Goal: Task Accomplishment & Management: Manage account settings

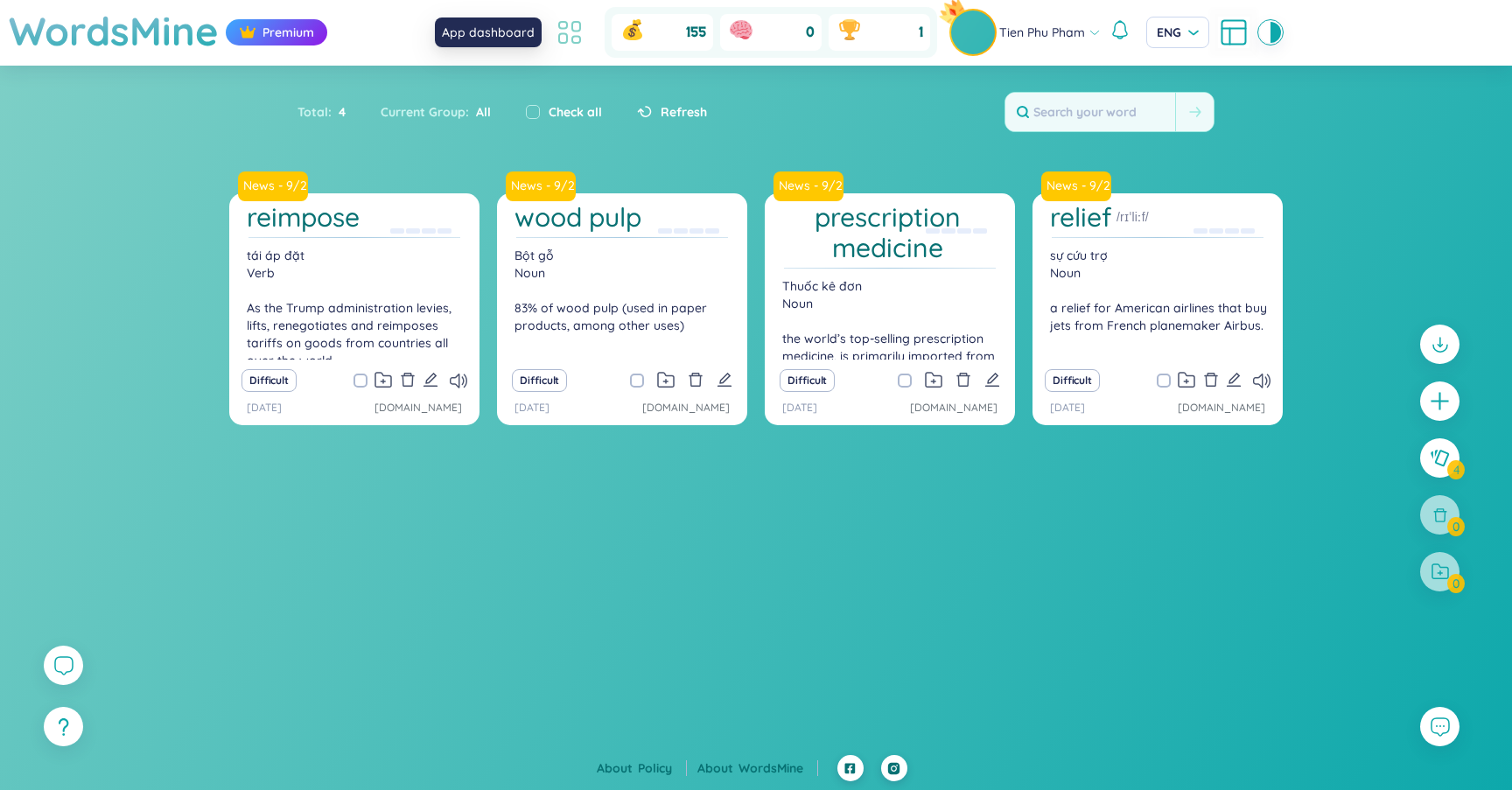
click at [576, 31] on icon at bounding box center [576, 27] width 8 height 10
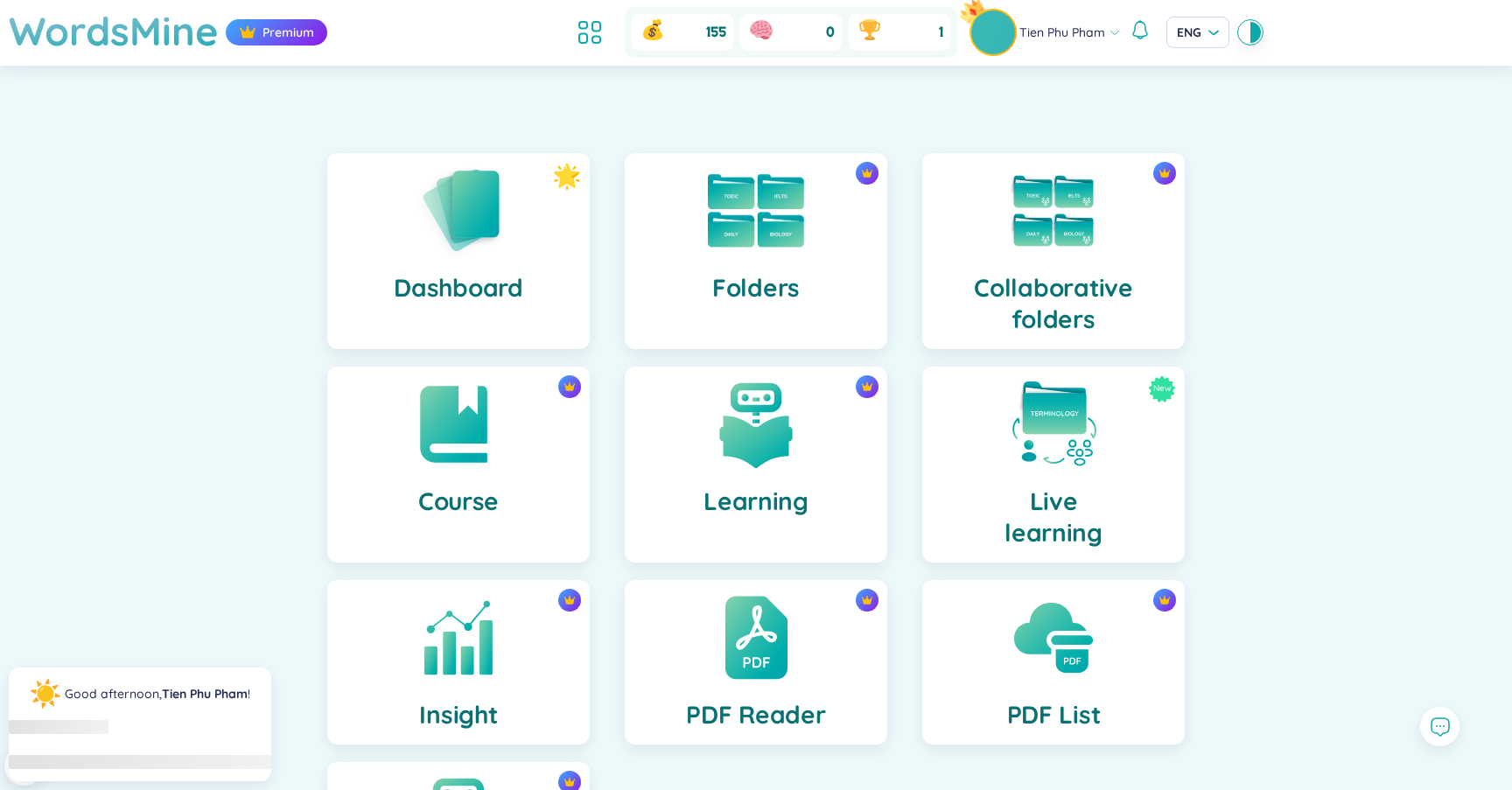
click at [727, 264] on div "Folders" at bounding box center [756, 250] width 262 height 196
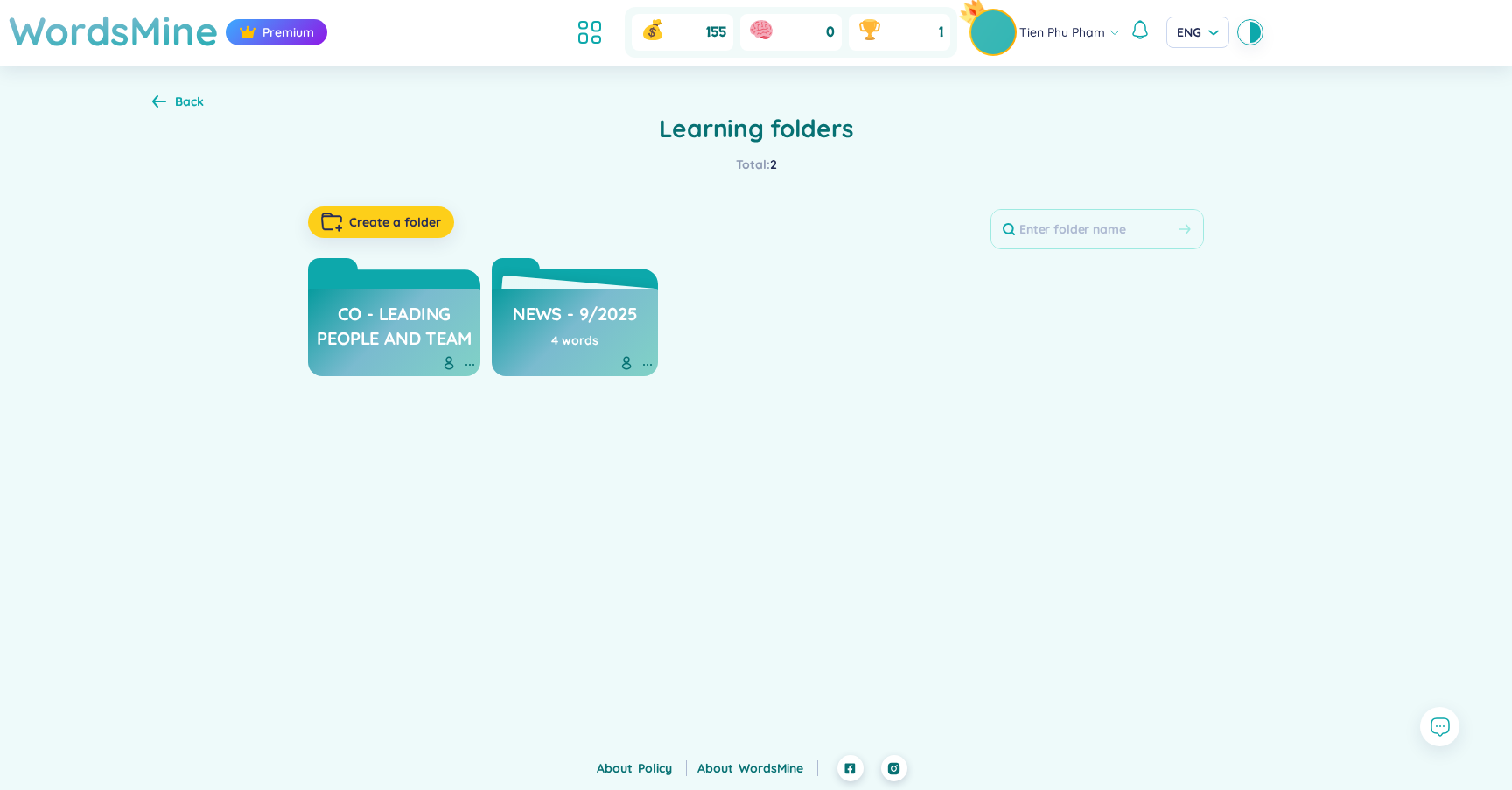
click at [373, 236] on button "Create a folder" at bounding box center [381, 223] width 146 height 32
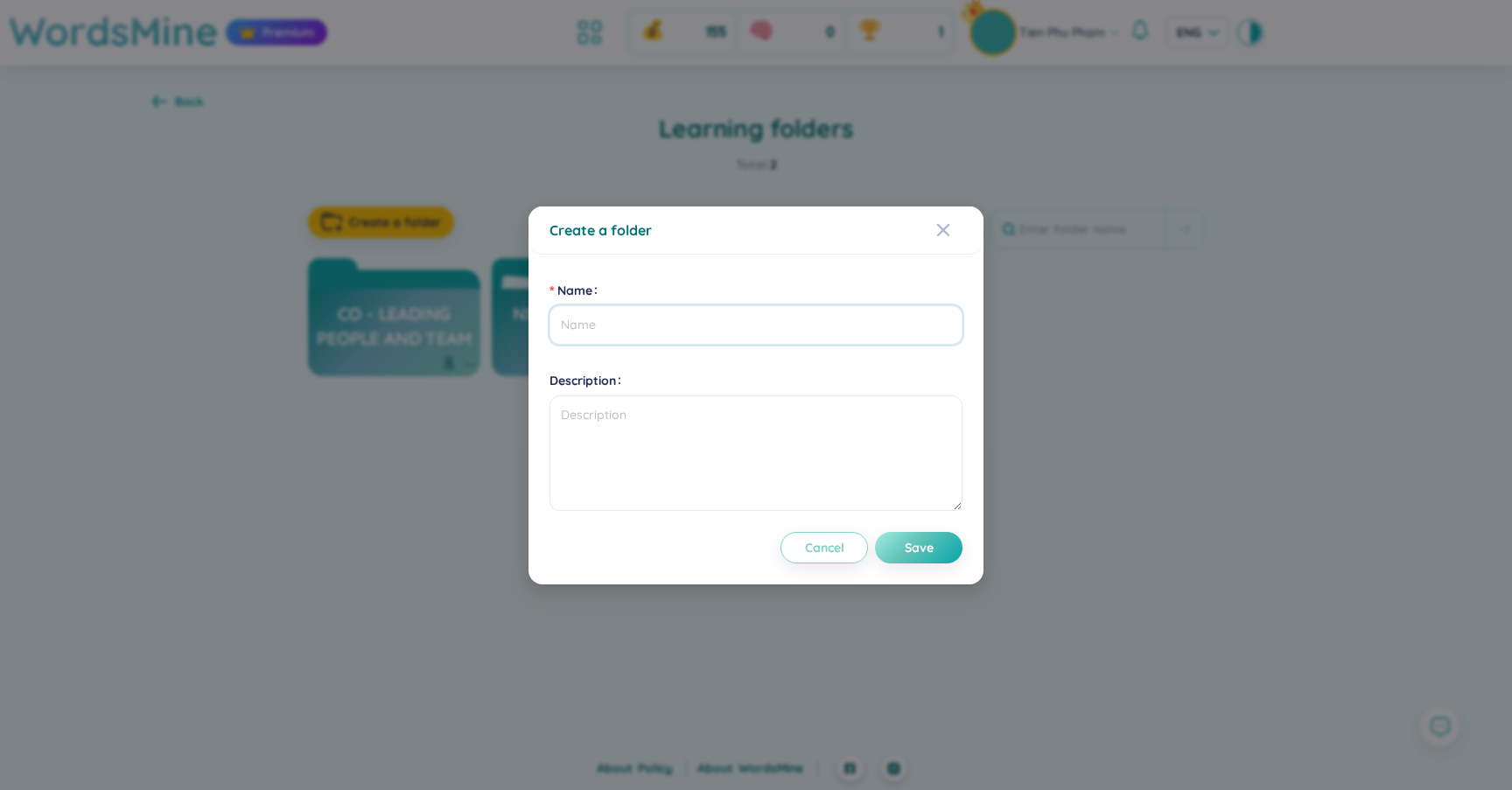
click at [676, 337] on input "Name" at bounding box center [756, 325] width 413 height 39
type input "A"
type input "c"
type input "AI"
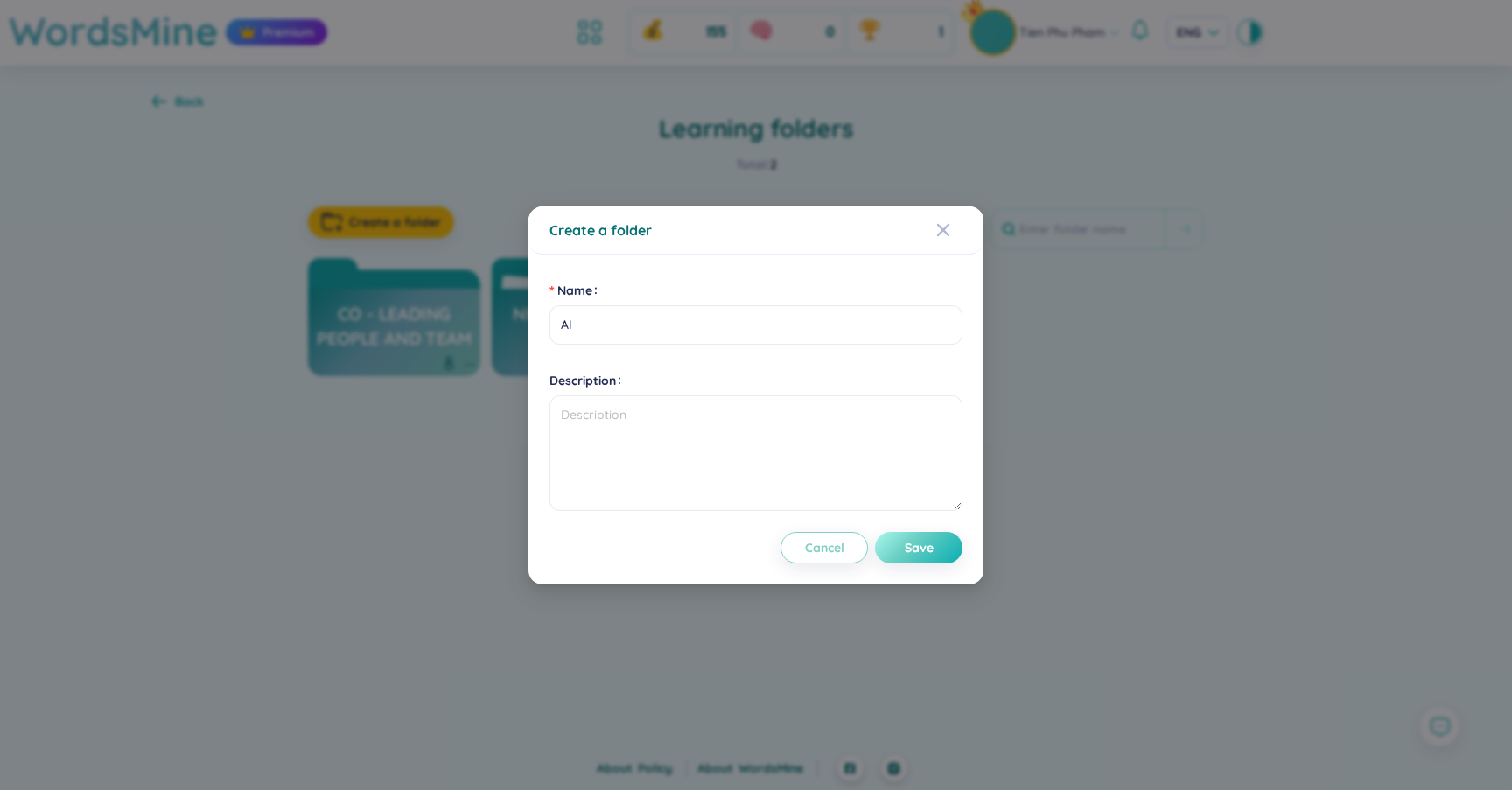
click at [928, 556] on span "Save" at bounding box center [919, 548] width 29 height 18
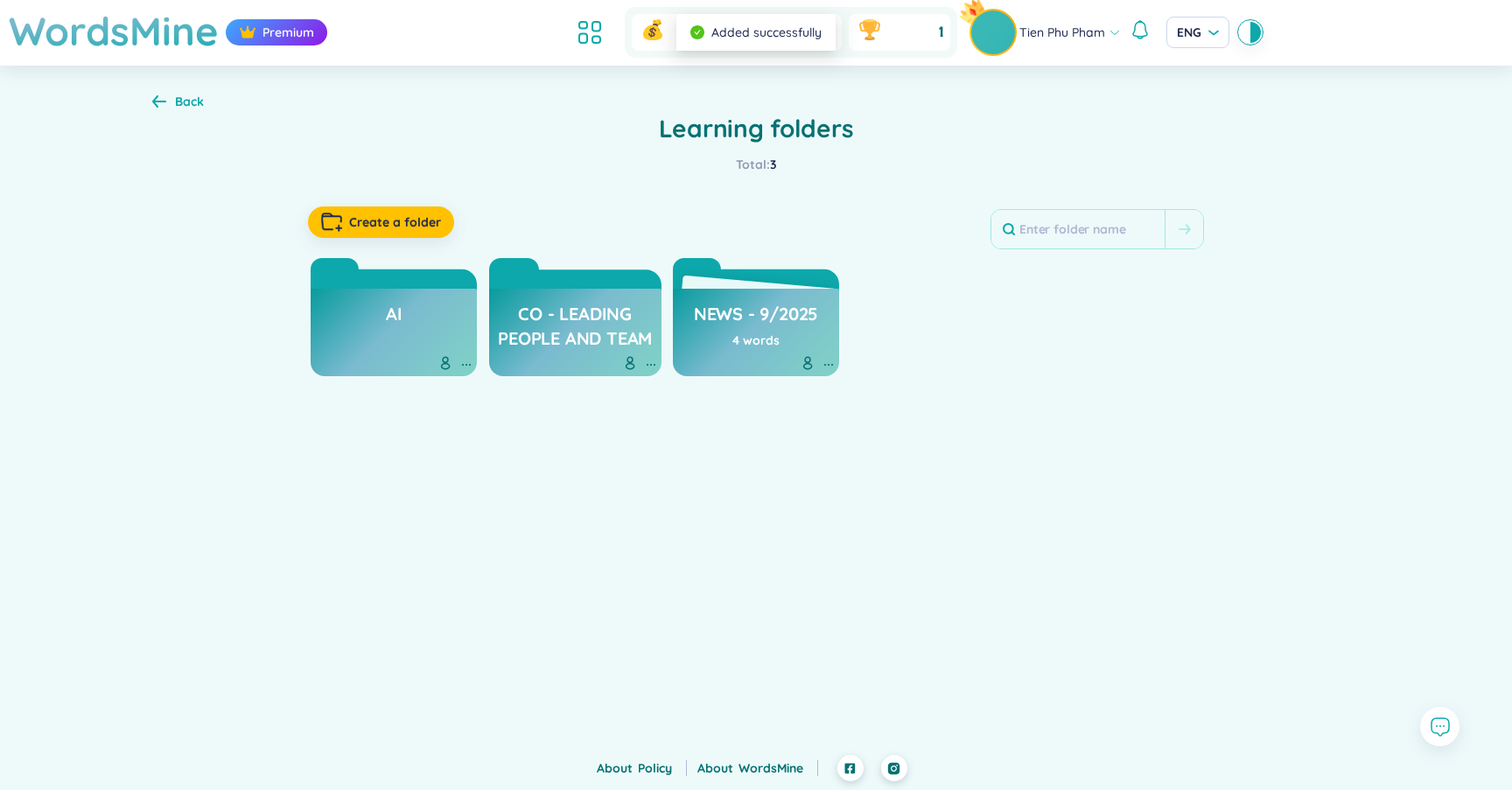
click at [890, 482] on div "WordsMine Premium 155 0 1 Tien Phu Pham ENG Back Learning folders Total : 3 Cre…" at bounding box center [756, 377] width 1512 height 756
click at [613, 325] on h3 "Co - Leading people and team" at bounding box center [574, 325] width 155 height 48
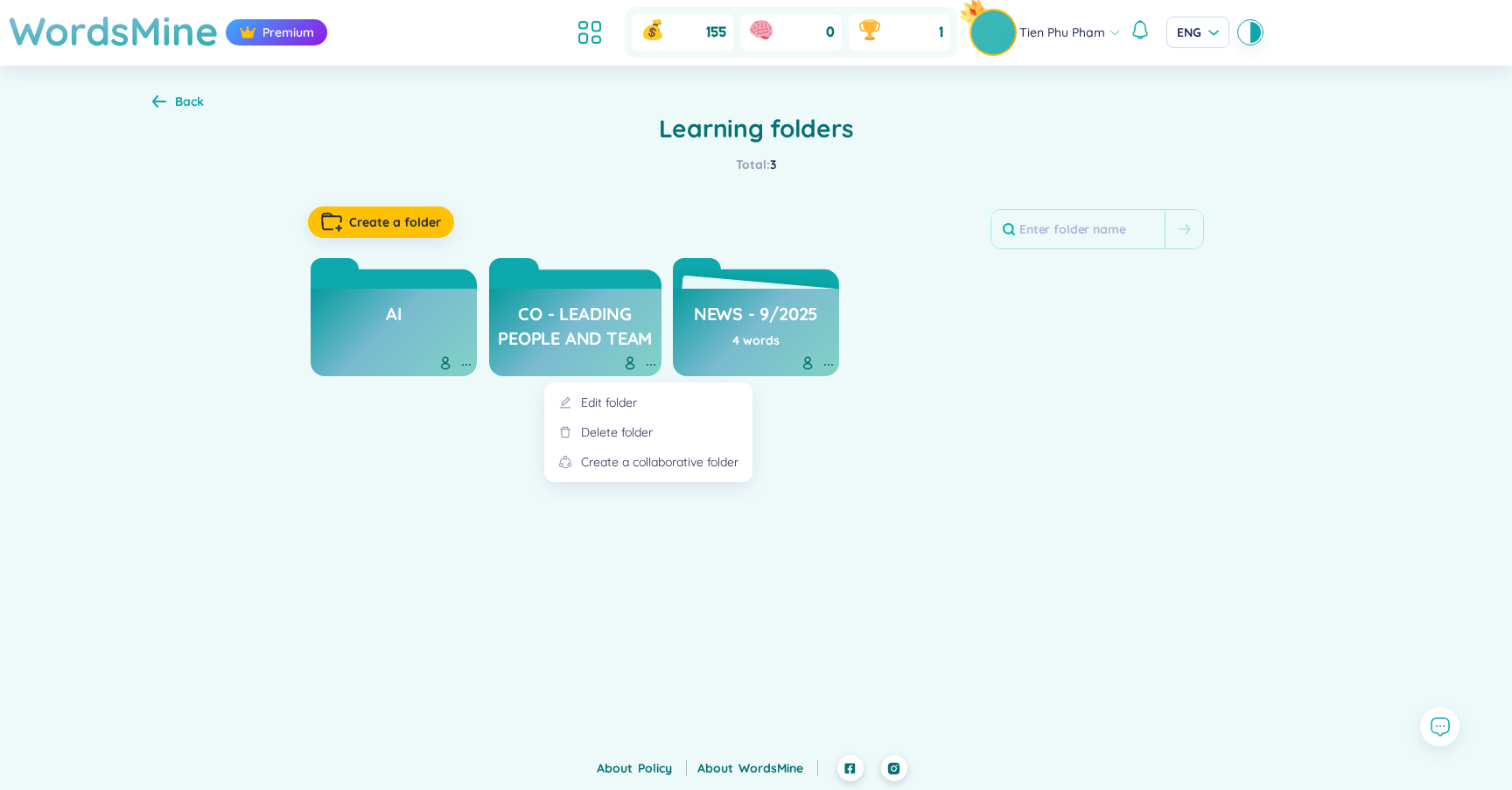
click at [653, 363] on icon at bounding box center [651, 364] width 14 height 14
click at [633, 397] on div "Edit folder" at bounding box center [609, 403] width 56 height 20
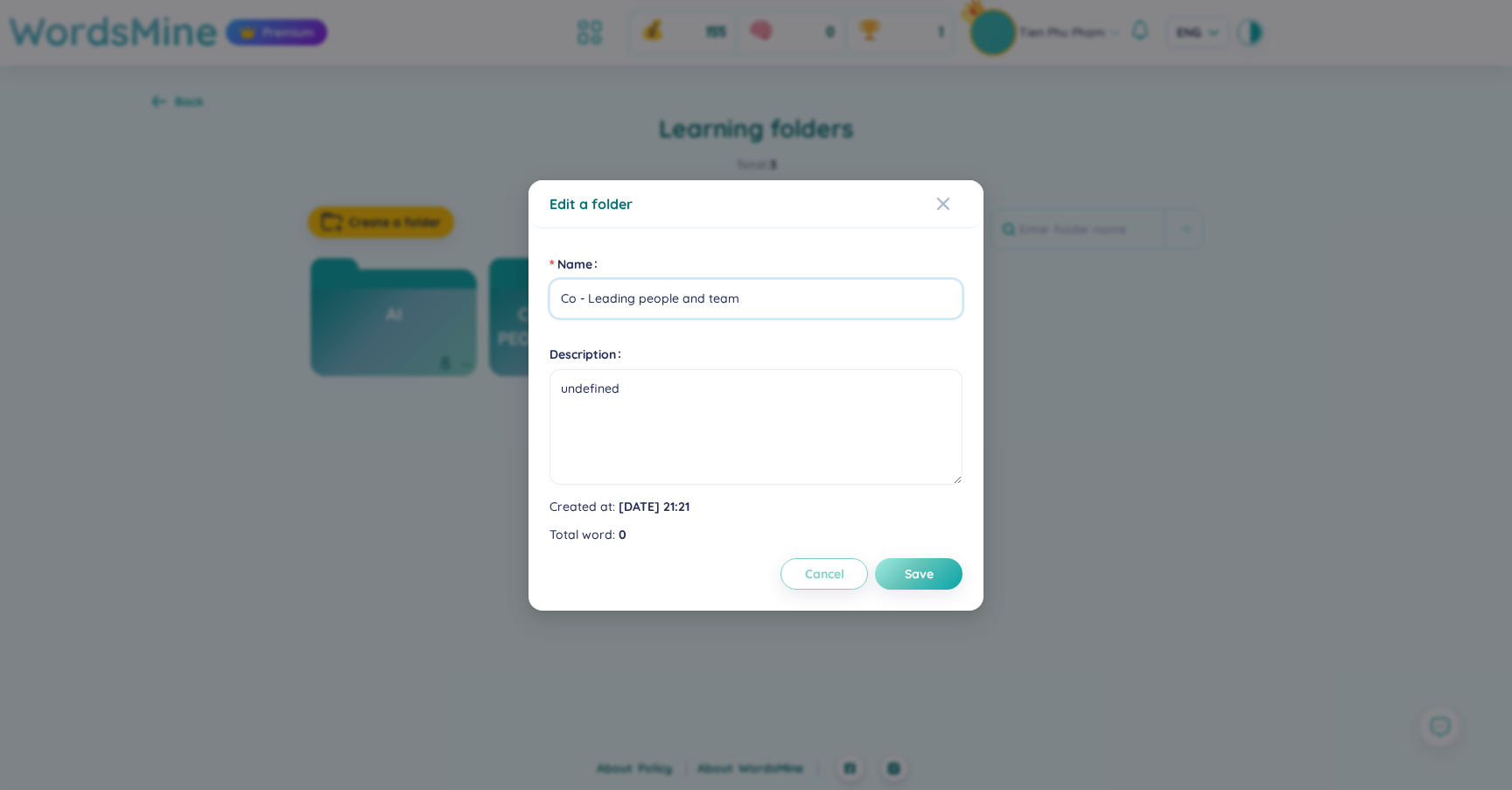
drag, startPoint x: 762, startPoint y: 296, endPoint x: 600, endPoint y: 302, distance: 162.1
click at [600, 302] on input "Co - Leading people and team" at bounding box center [756, 298] width 413 height 39
type input "Co - LPAT"
click at [938, 574] on button "Save" at bounding box center [918, 574] width 88 height 32
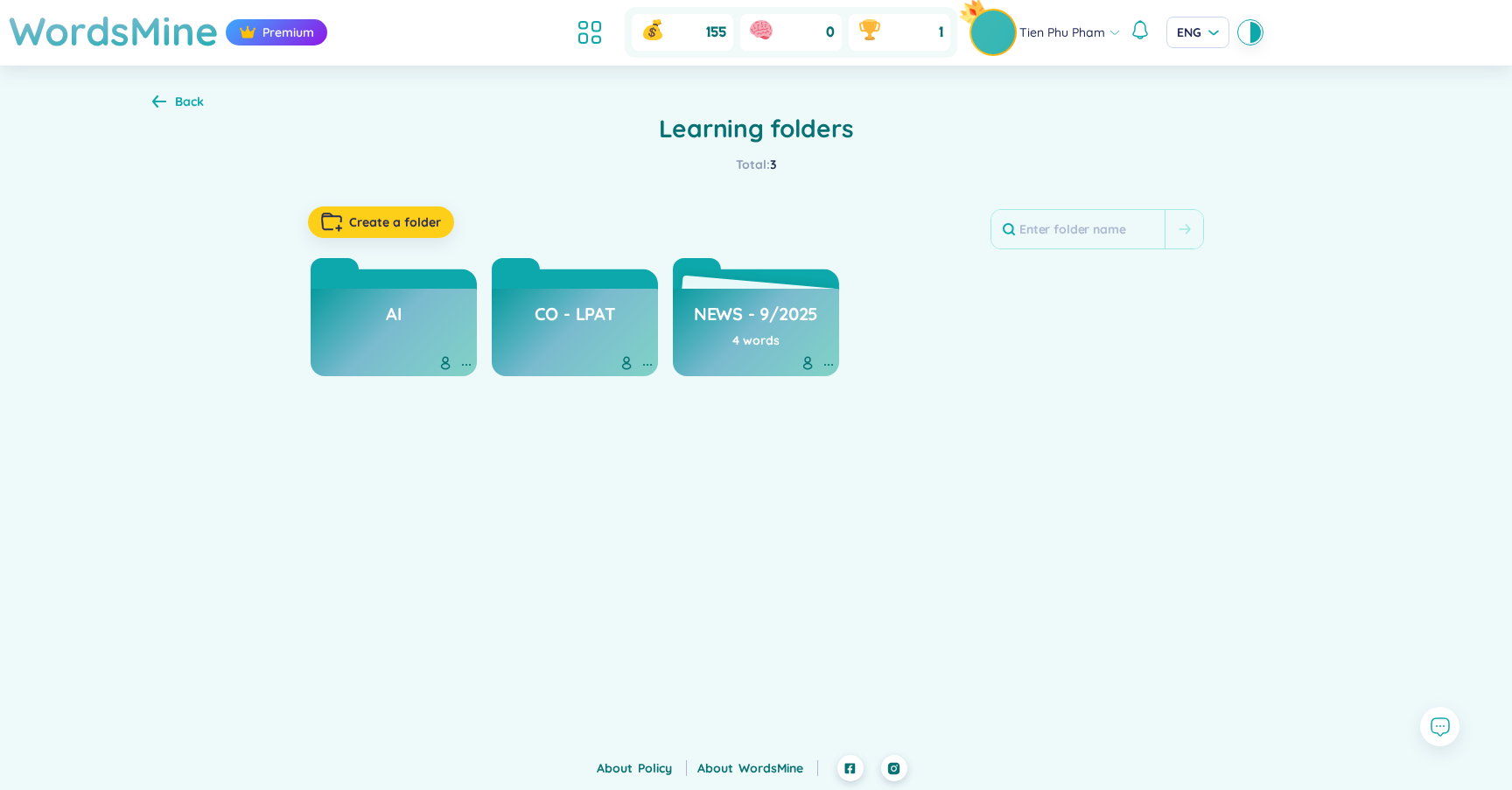
click at [414, 225] on span "Create a folder" at bounding box center [394, 223] width 92 height 18
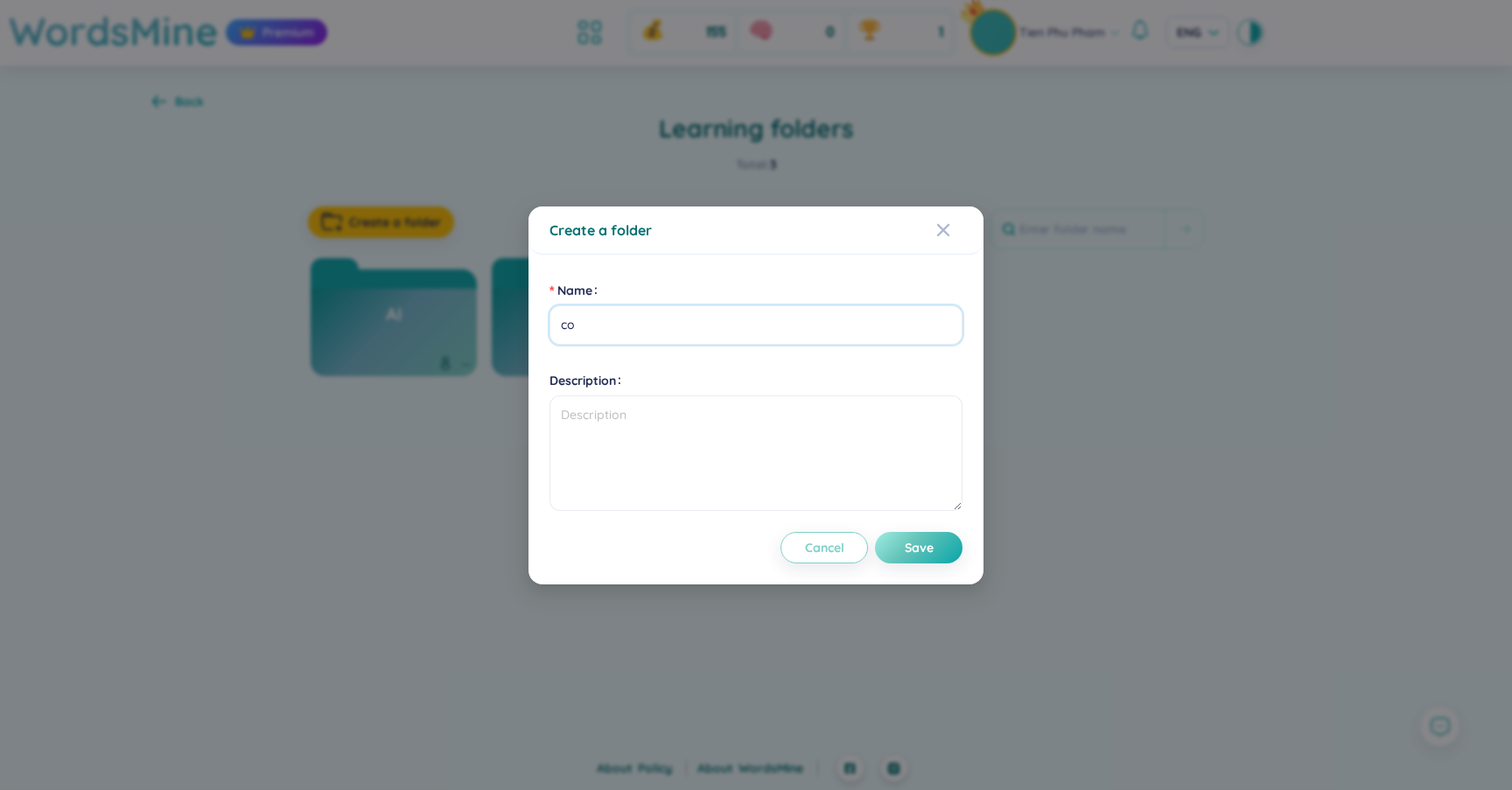
type input "c"
click at [577, 324] on input "CO-BS" at bounding box center [756, 325] width 413 height 39
type input "CO - BS"
click at [908, 541] on span "Save" at bounding box center [919, 548] width 29 height 18
